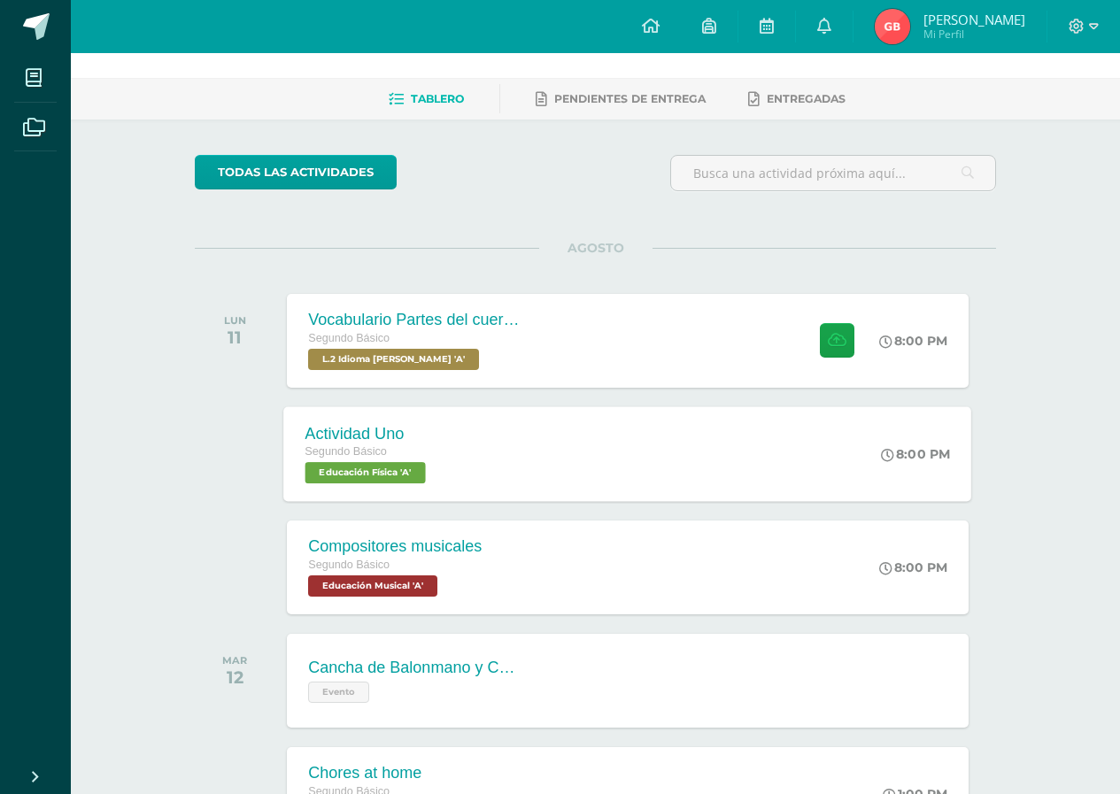
scroll to position [177, 0]
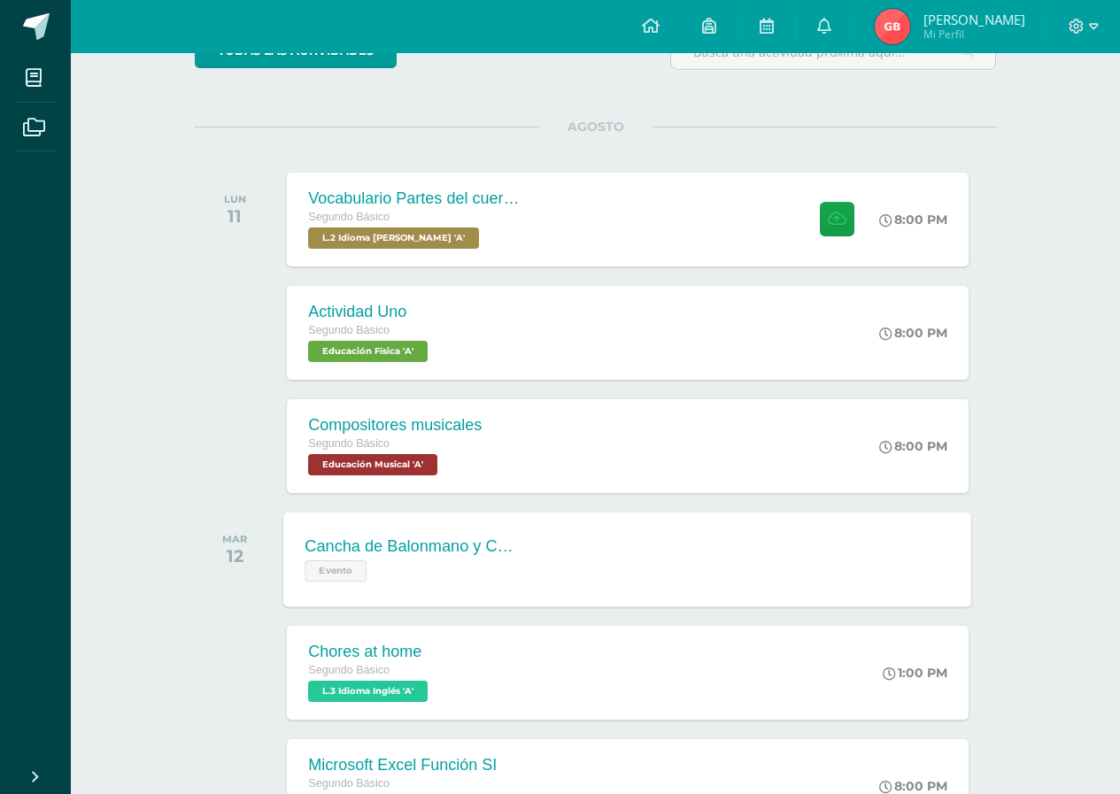
click at [484, 552] on div "Cancha de Balonmano y Contenido" at bounding box center [413, 547] width 214 height 19
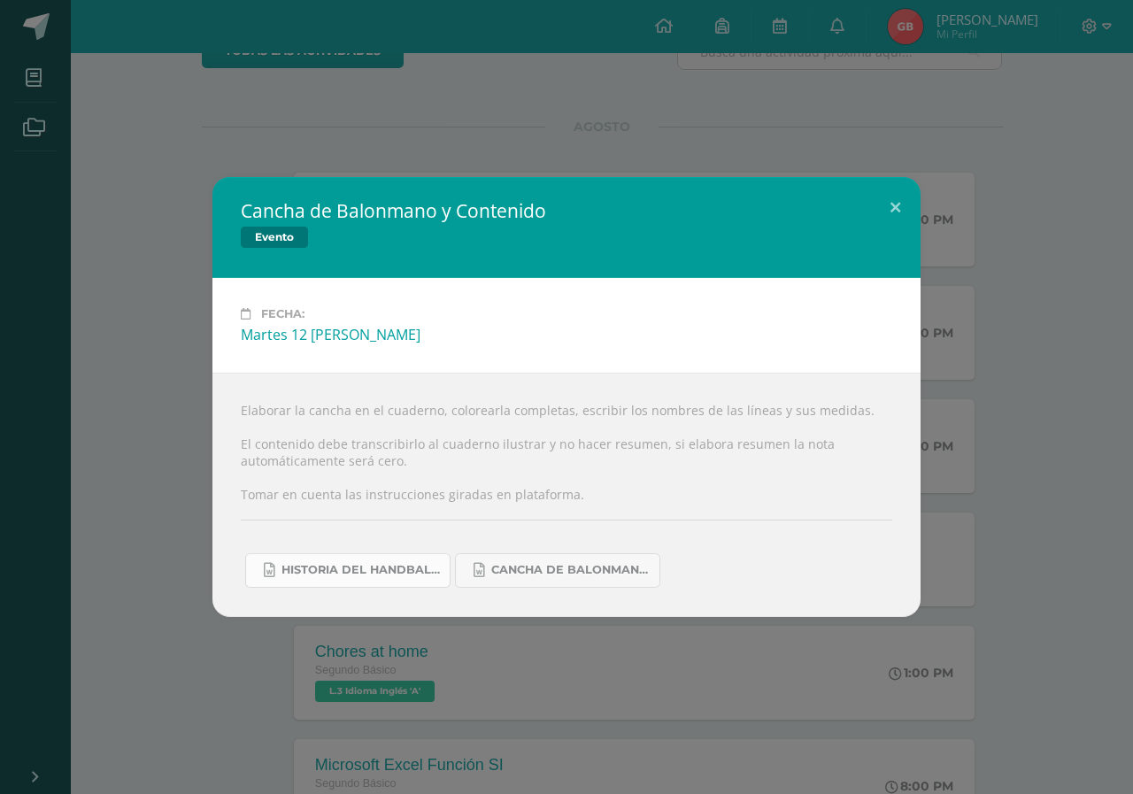
click at [368, 569] on span "Historia del handball.docx" at bounding box center [361, 570] width 159 height 14
click at [586, 575] on span "Cancha de Balonmano.docx" at bounding box center [570, 570] width 159 height 14
drag, startPoint x: 904, startPoint y: 198, endPoint x: 603, endPoint y: 166, distance: 302.9
click at [893, 200] on button at bounding box center [895, 207] width 50 height 60
